Goal: Task Accomplishment & Management: Manage account settings

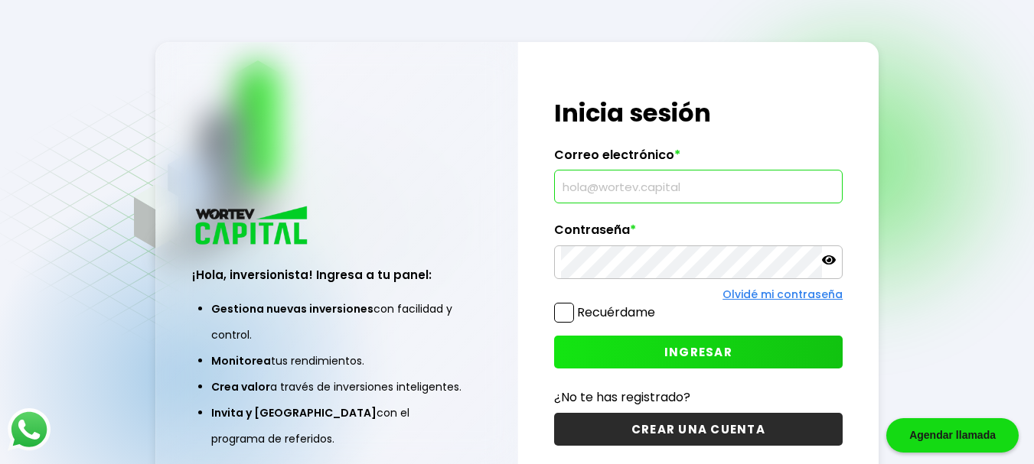
click at [624, 195] on input "text" at bounding box center [698, 187] width 275 height 32
click at [623, 191] on input "text" at bounding box center [698, 187] width 275 height 32
type input "D"
type input "[EMAIL_ADDRESS][DOMAIN_NAME]"
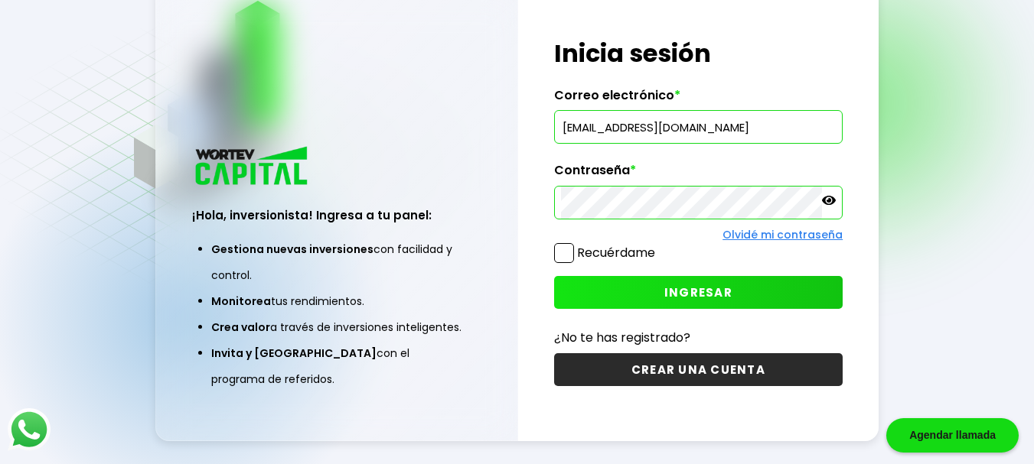
scroll to position [49, 0]
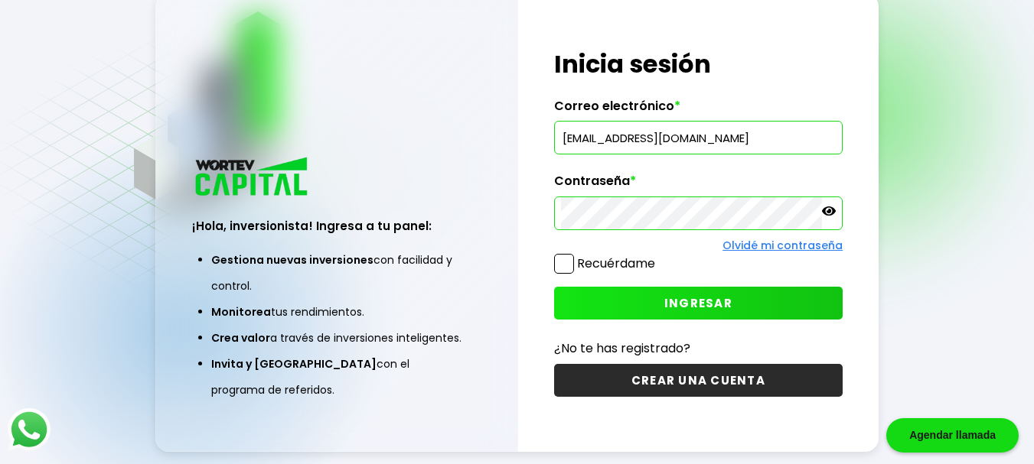
click at [829, 213] on icon at bounding box center [829, 211] width 14 height 9
click at [715, 307] on span "INGRESAR" at bounding box center [698, 303] width 68 height 16
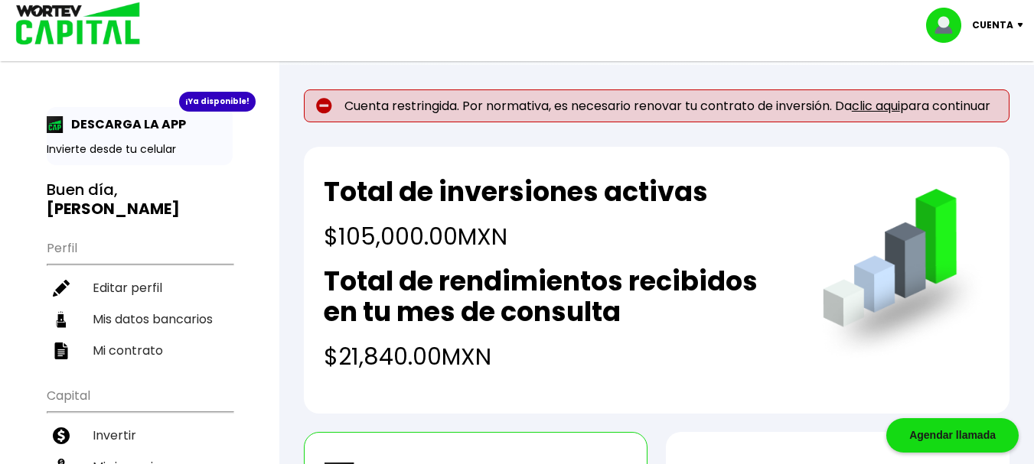
click at [880, 107] on link "clic aqui" at bounding box center [876, 106] width 48 height 18
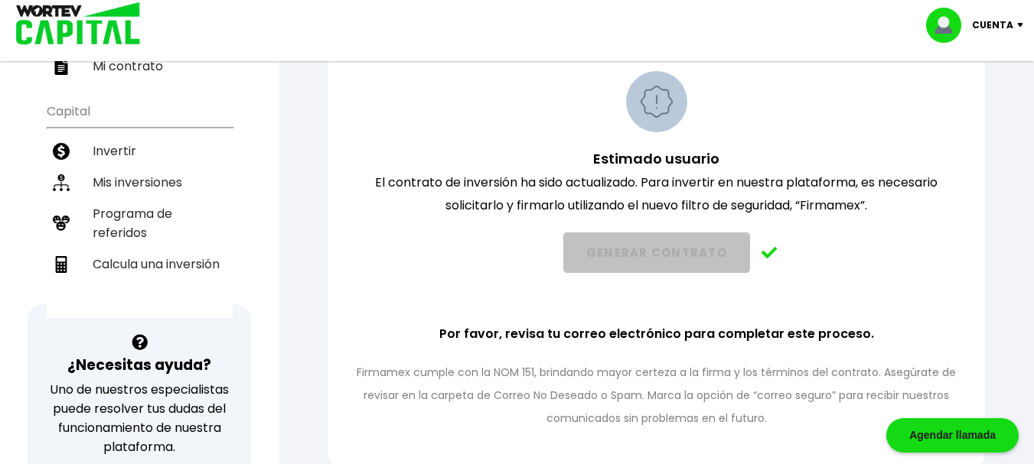
scroll to position [269, 0]
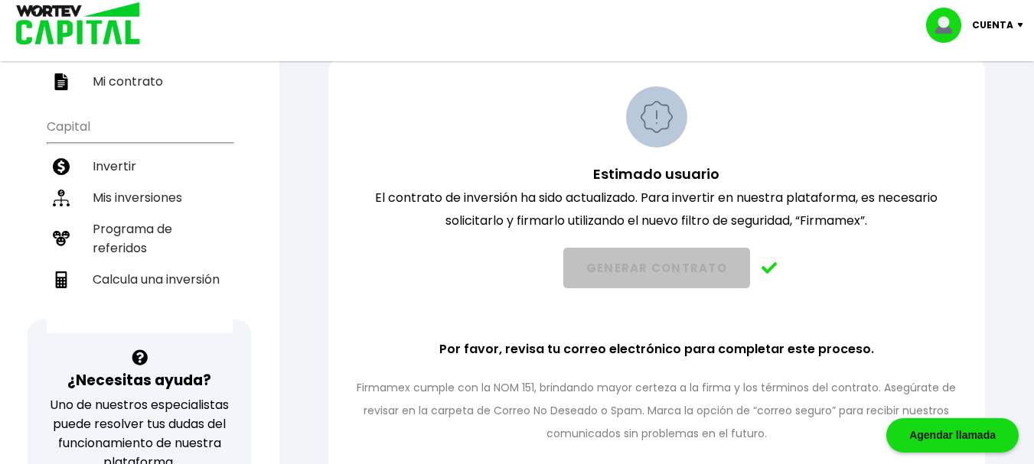
click at [1005, 146] on div "Mi contrato Este documento te protege a ti como inversionista, plantea el funci…" at bounding box center [656, 311] width 705 height 877
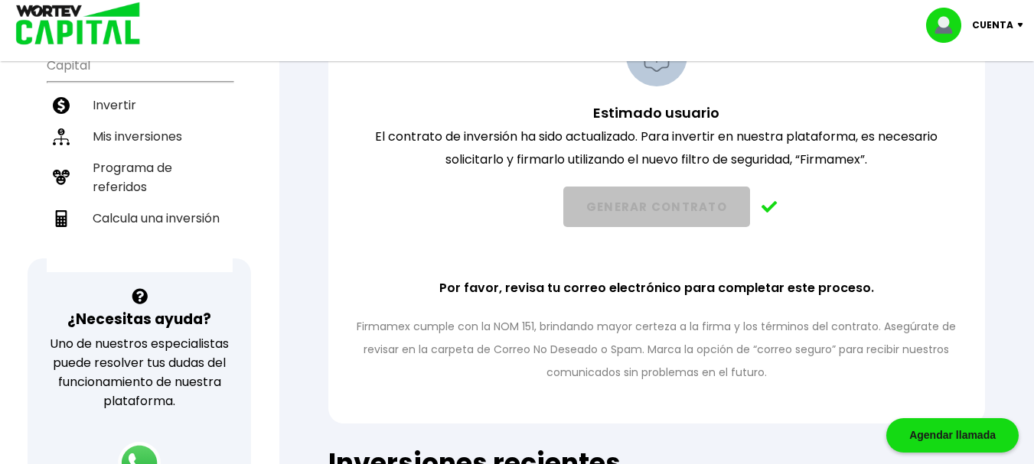
scroll to position [361, 0]
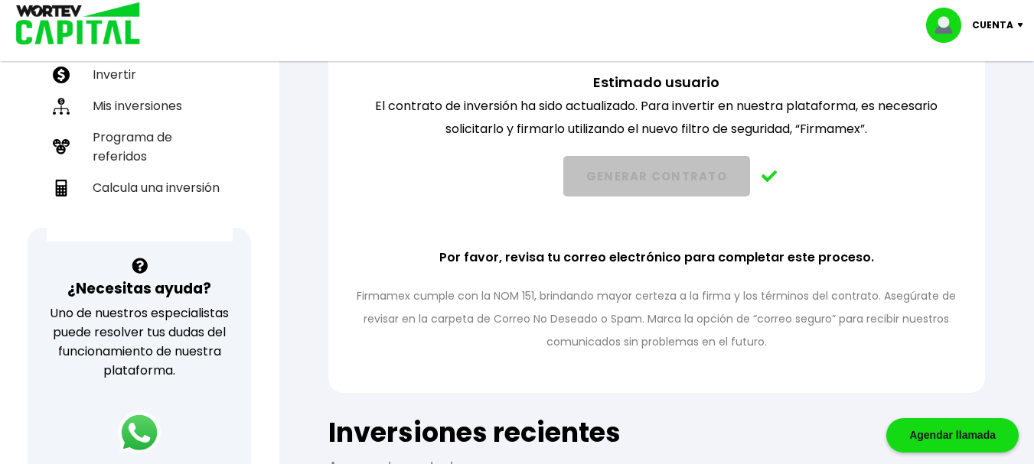
click at [764, 181] on img at bounding box center [769, 177] width 16 height 12
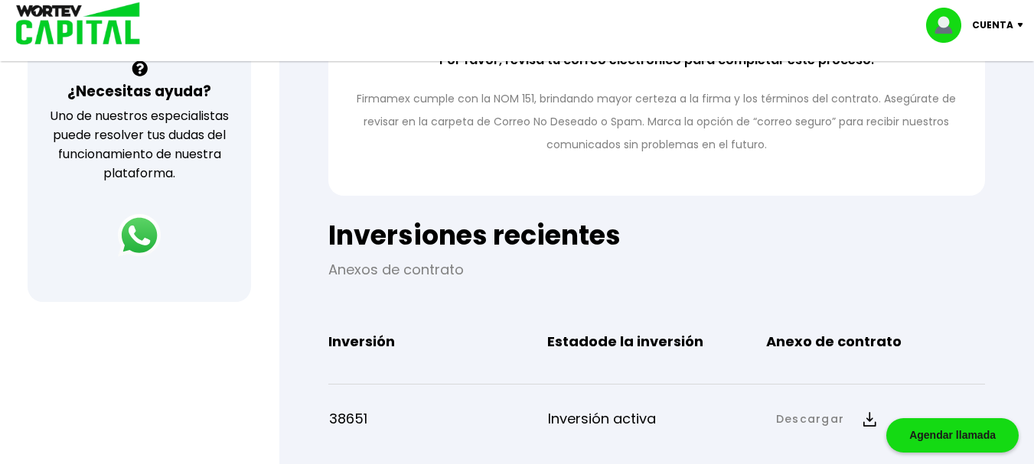
scroll to position [556, 0]
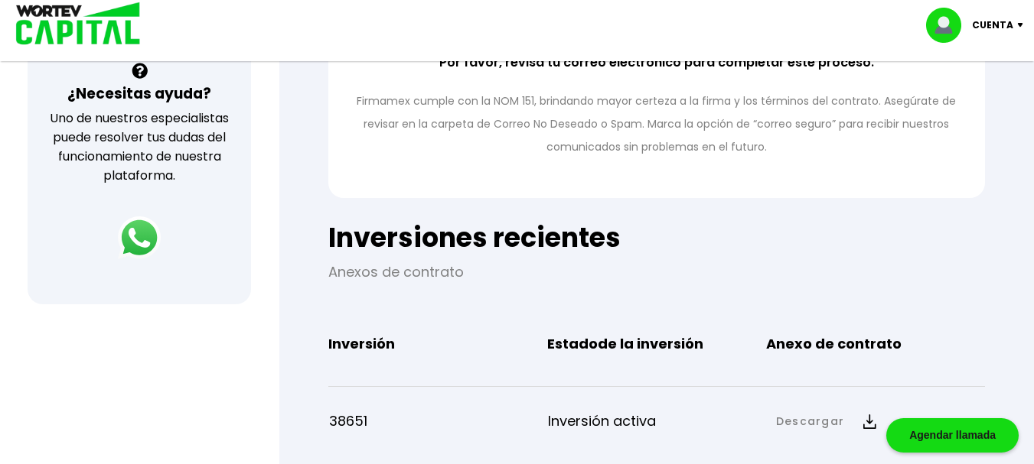
click at [997, 320] on div "Mi contrato Este documento te protege a ti como inversionista, plantea el funci…" at bounding box center [656, 24] width 705 height 877
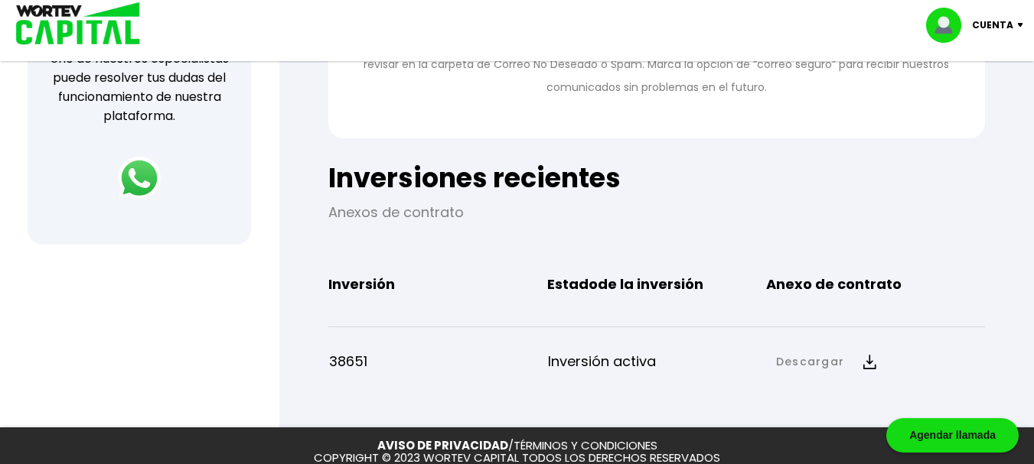
scroll to position [617, 0]
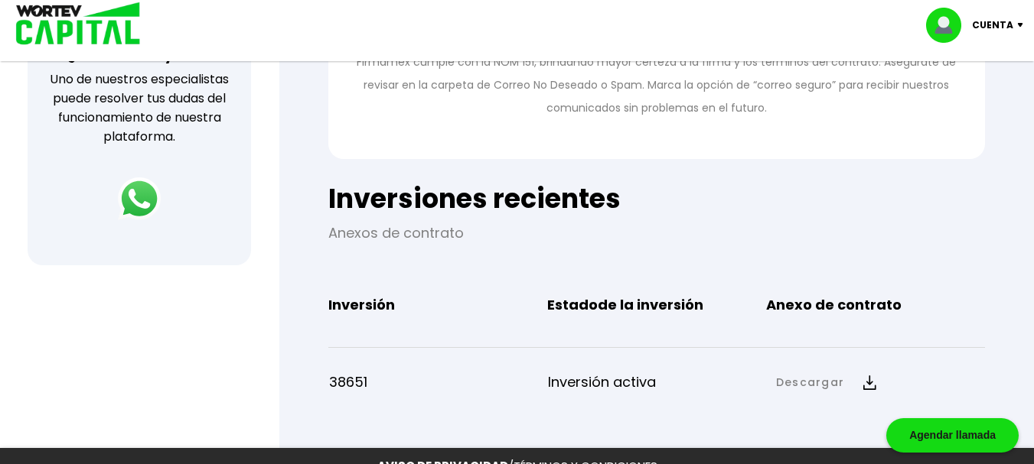
scroll to position [598, 0]
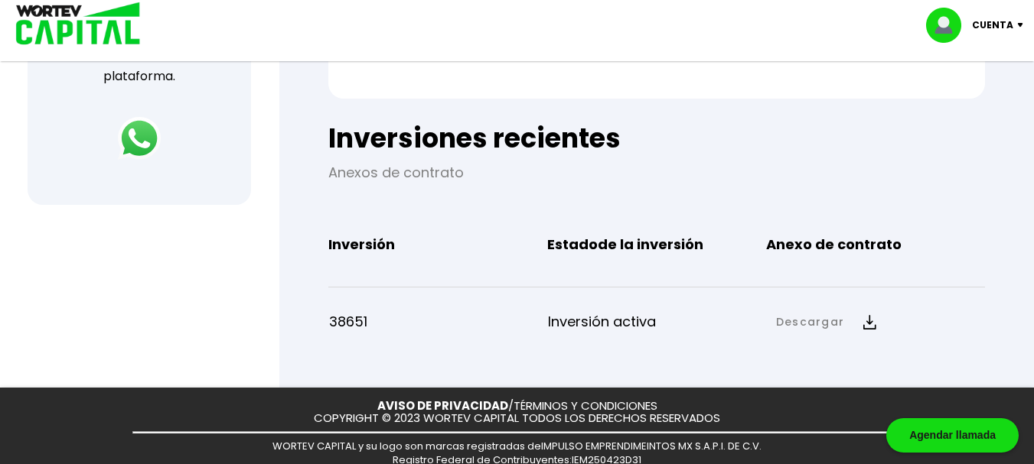
scroll to position [659, 0]
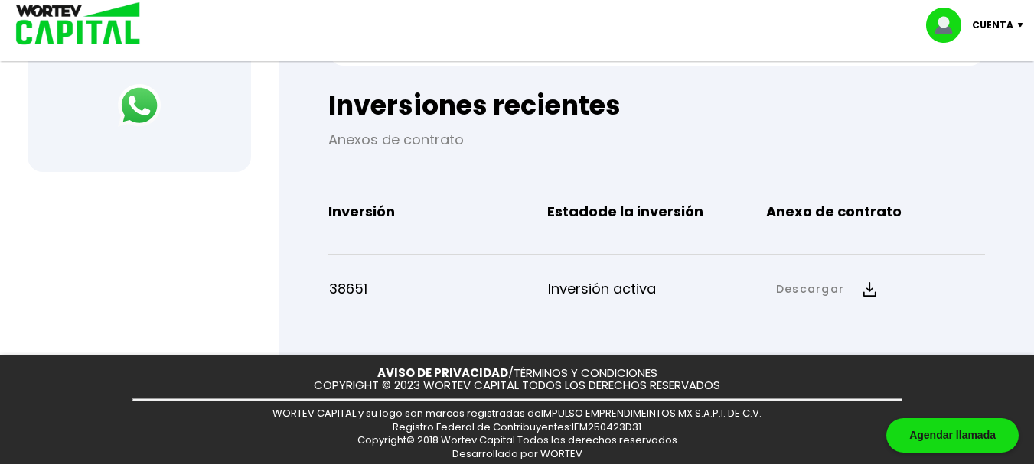
scroll to position [689, 0]
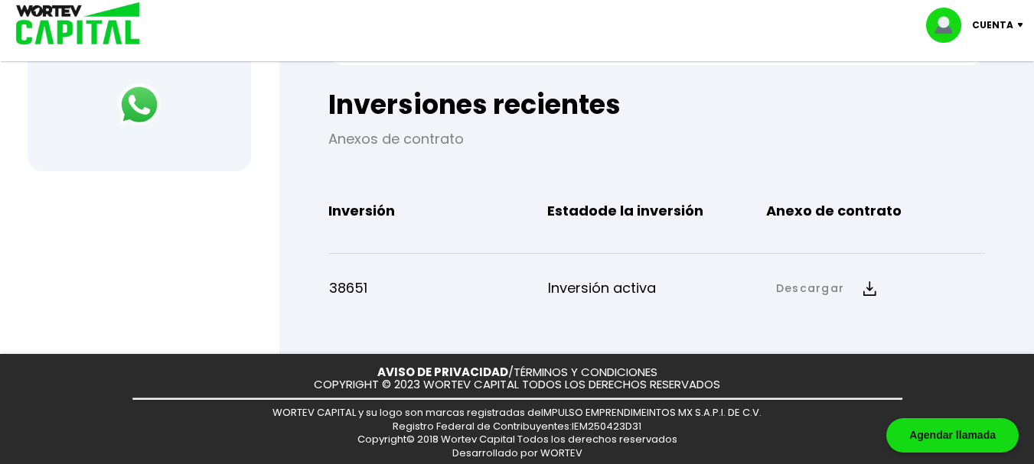
click at [866, 292] on img at bounding box center [869, 289] width 13 height 15
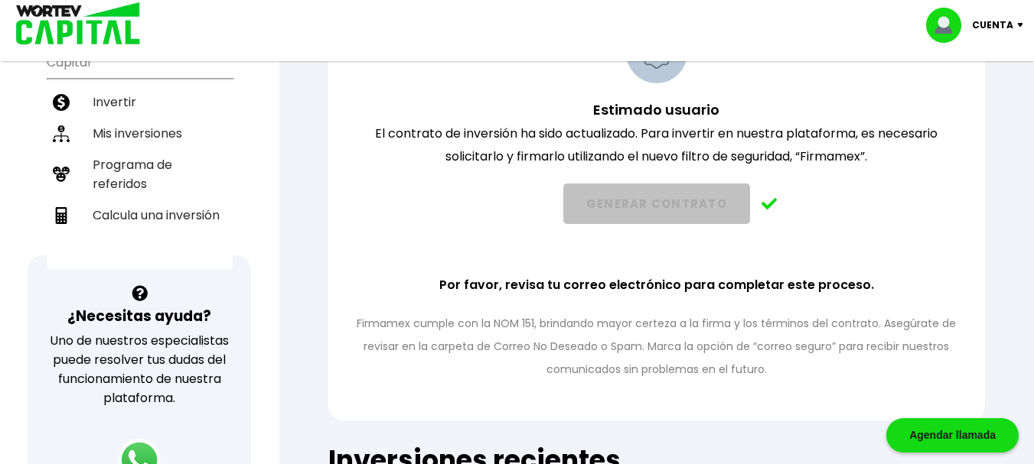
scroll to position [340, 0]
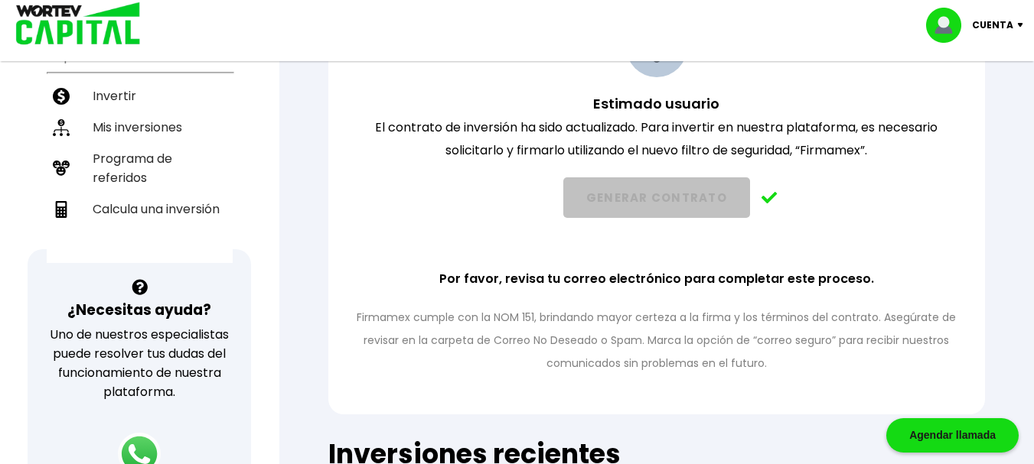
click at [942, 435] on div "Agendar llamada" at bounding box center [952, 436] width 132 height 34
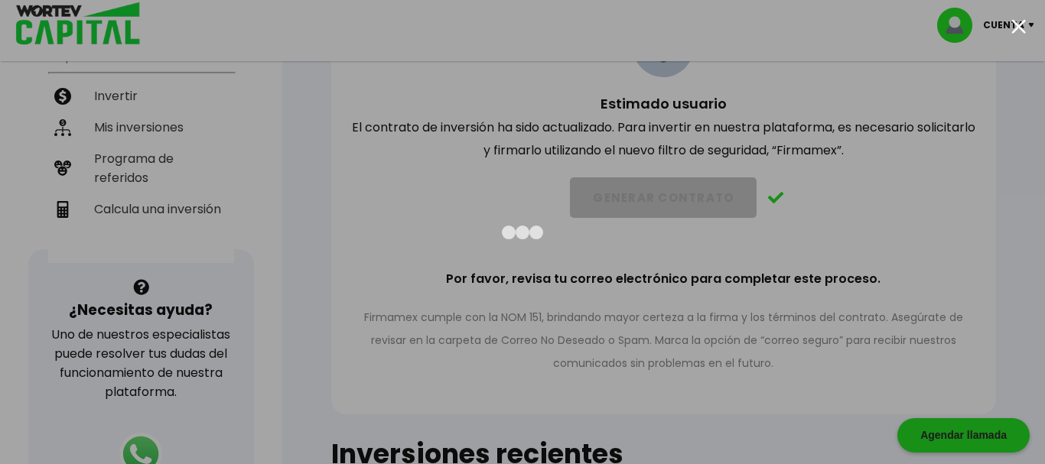
click at [1021, 23] on div at bounding box center [1018, 26] width 15 height 15
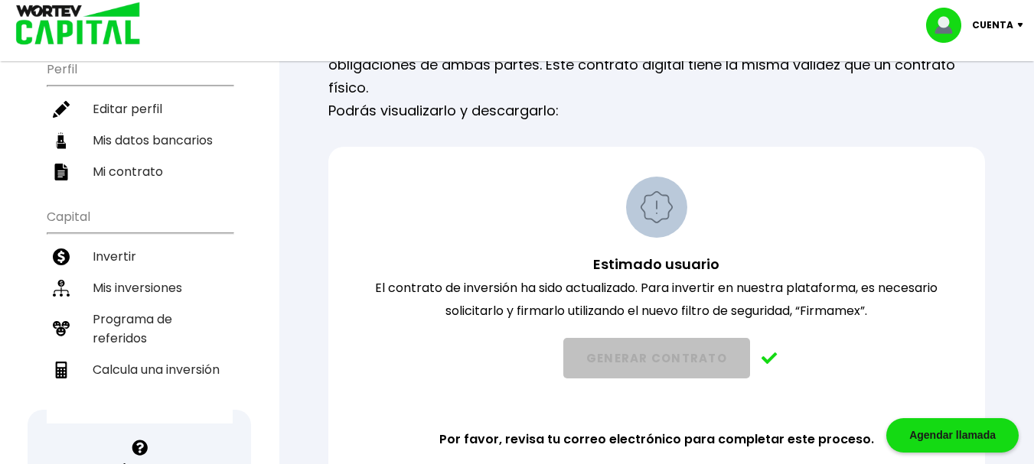
scroll to position [181, 0]
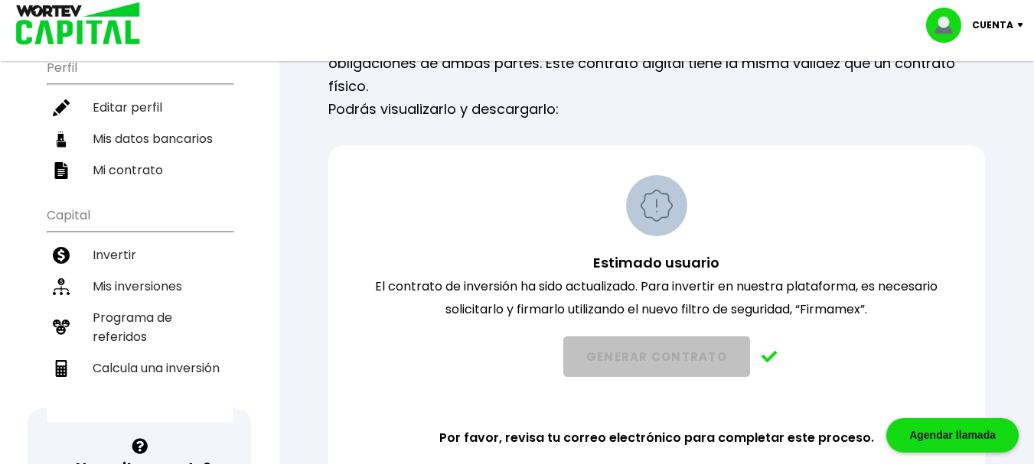
click at [989, 253] on div "Mi contrato Este documento te protege a ti como inversionista, plantea el funci…" at bounding box center [656, 400] width 705 height 877
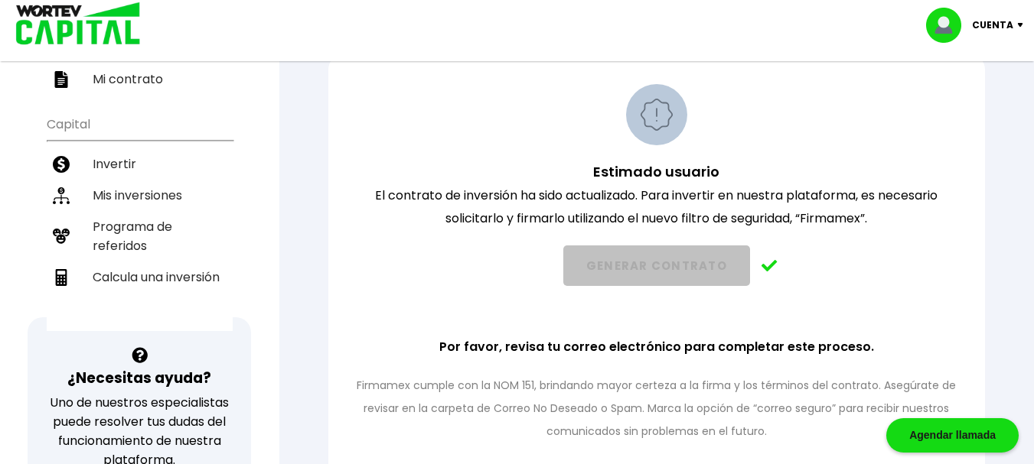
scroll to position [272, 0]
click at [1003, 28] on p "Cuenta" at bounding box center [992, 25] width 41 height 23
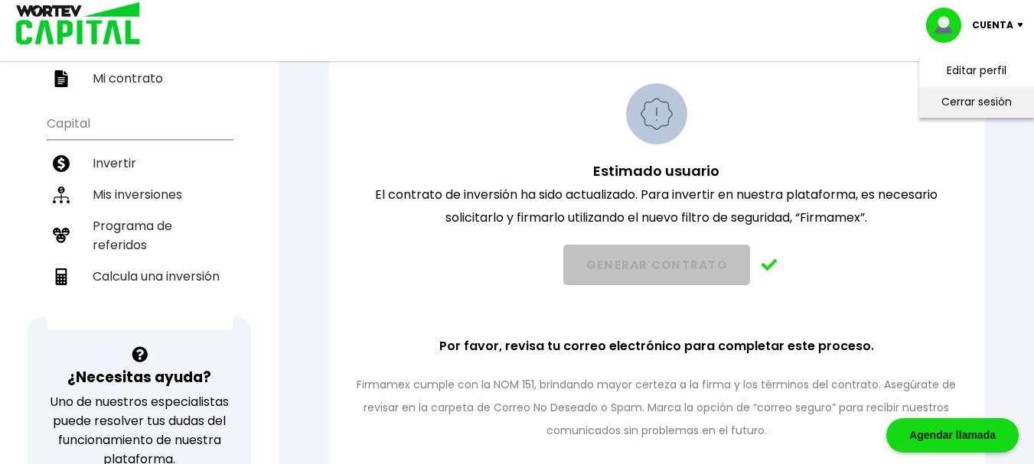
click at [982, 104] on li "Cerrar sesión" at bounding box center [976, 101] width 122 height 31
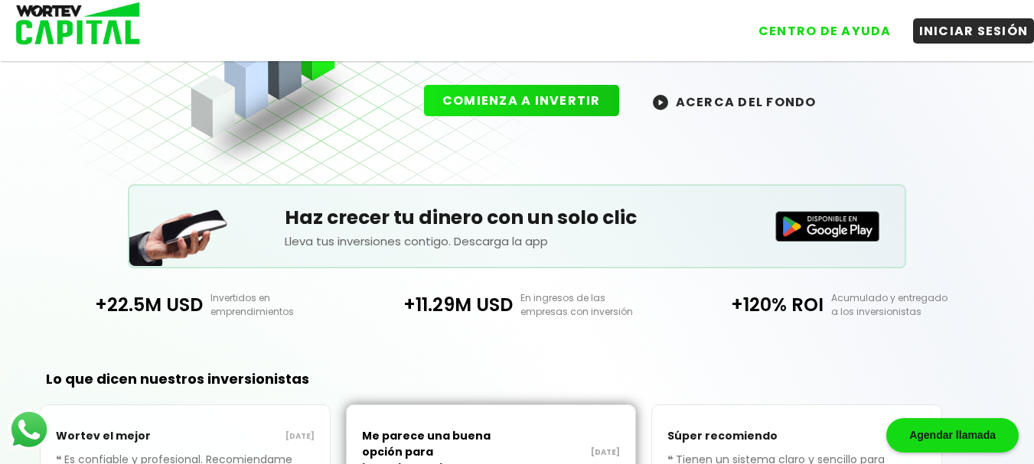
scroll to position [200, 0]
